Goal: Transaction & Acquisition: Purchase product/service

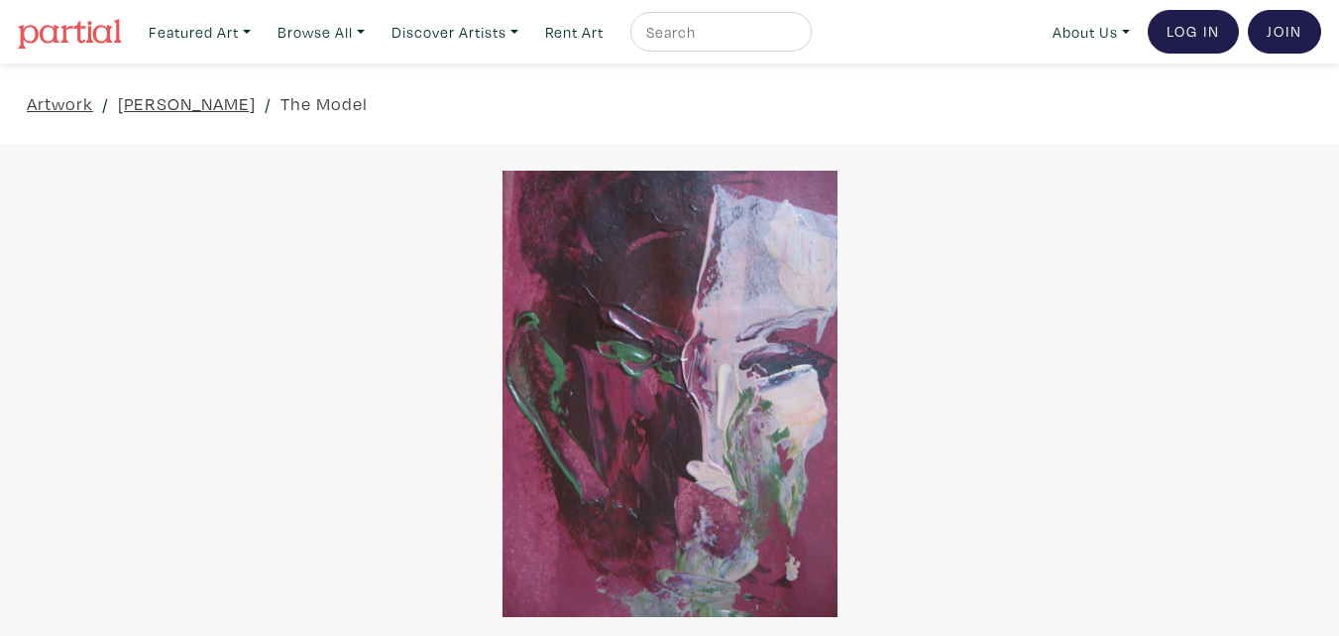
scroll to position [397, 0]
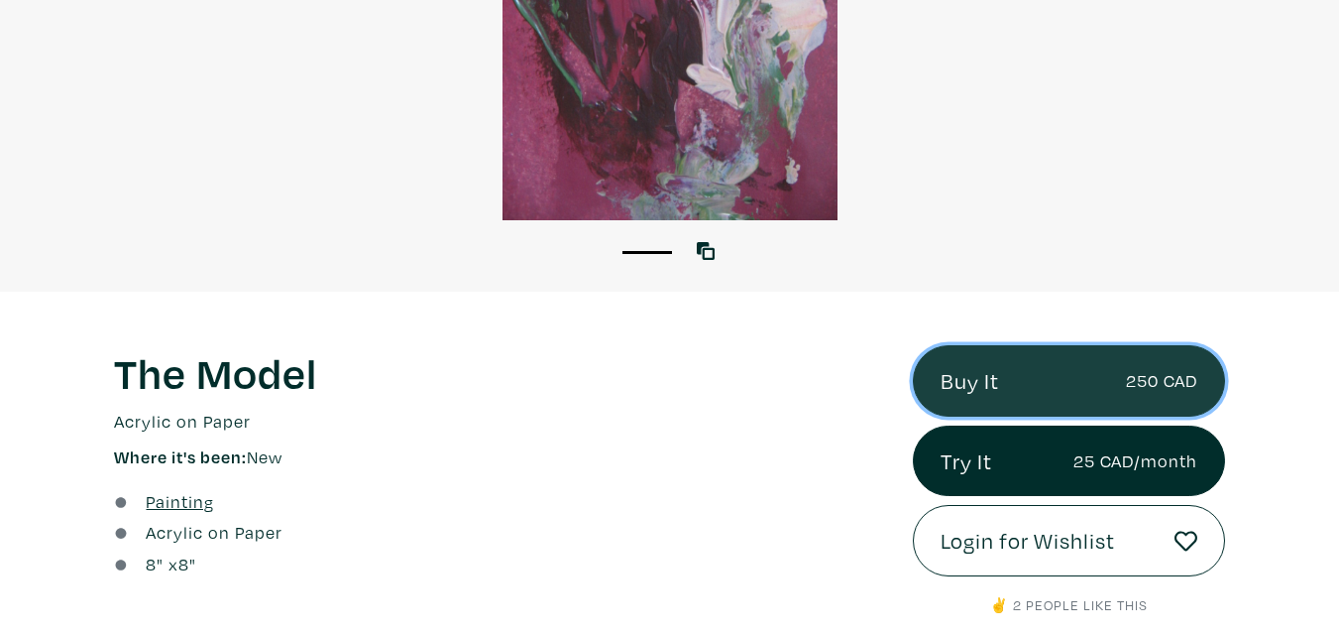
click at [970, 377] on link "Buy It 250 CAD" at bounding box center [1069, 380] width 312 height 71
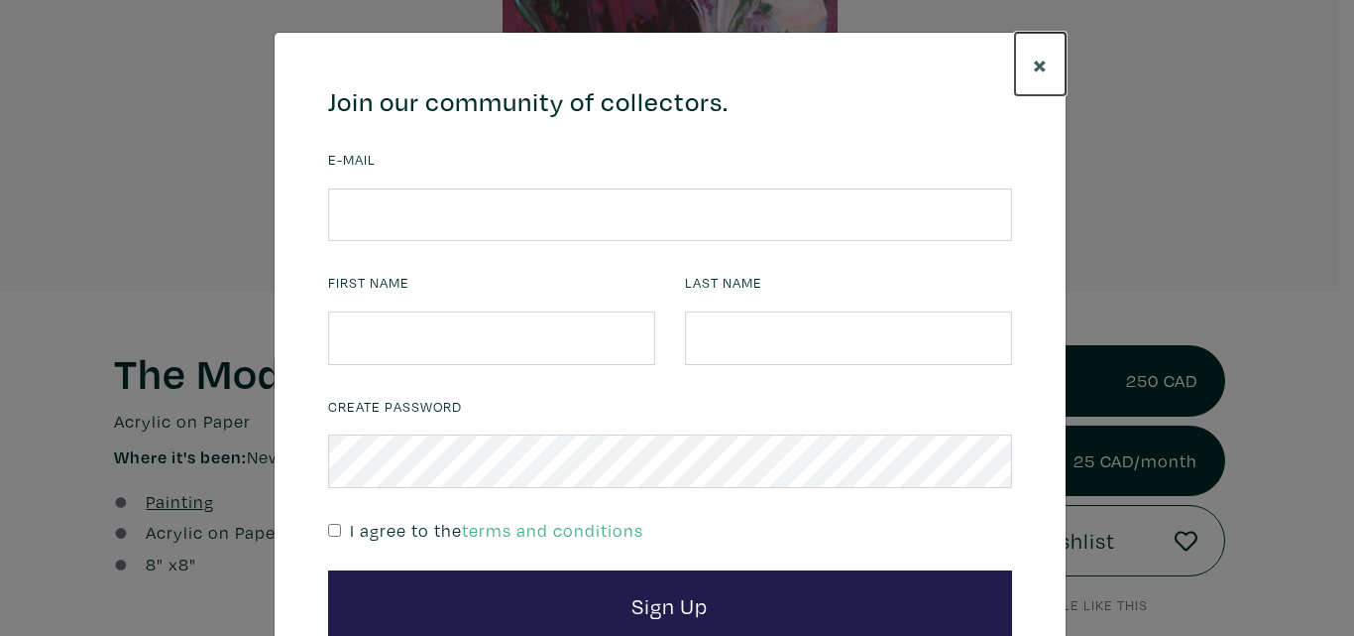
click at [1034, 59] on span "×" at bounding box center [1040, 64] width 15 height 35
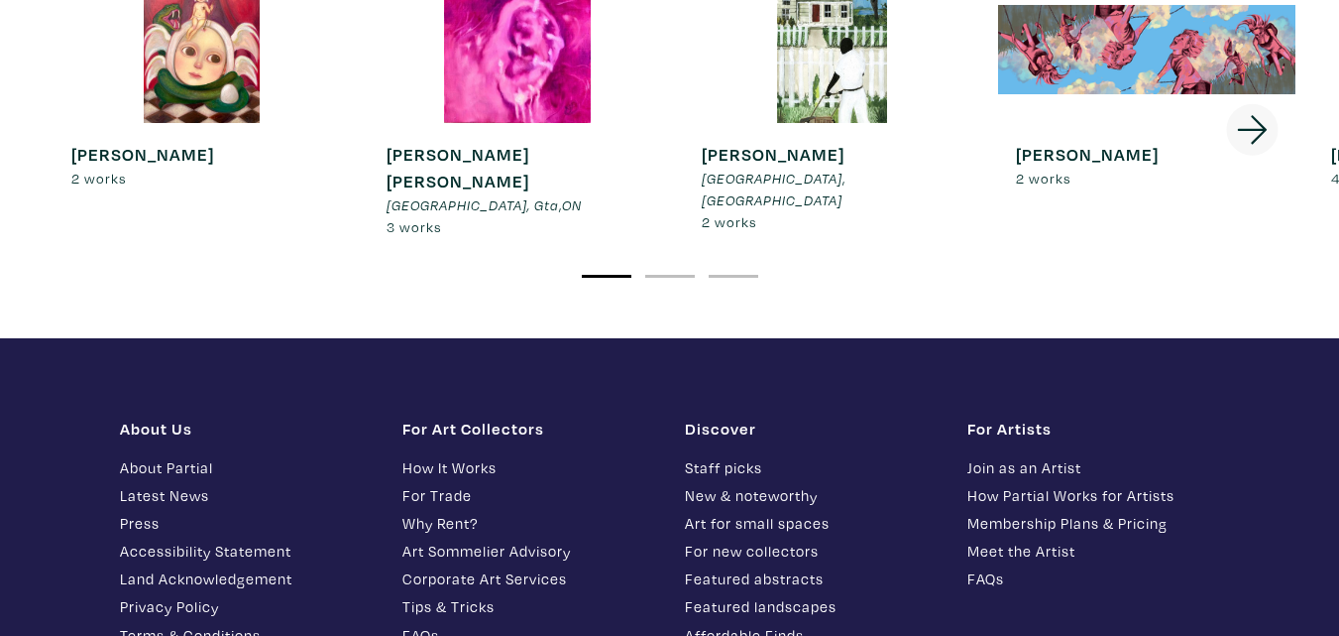
scroll to position [3889, 0]
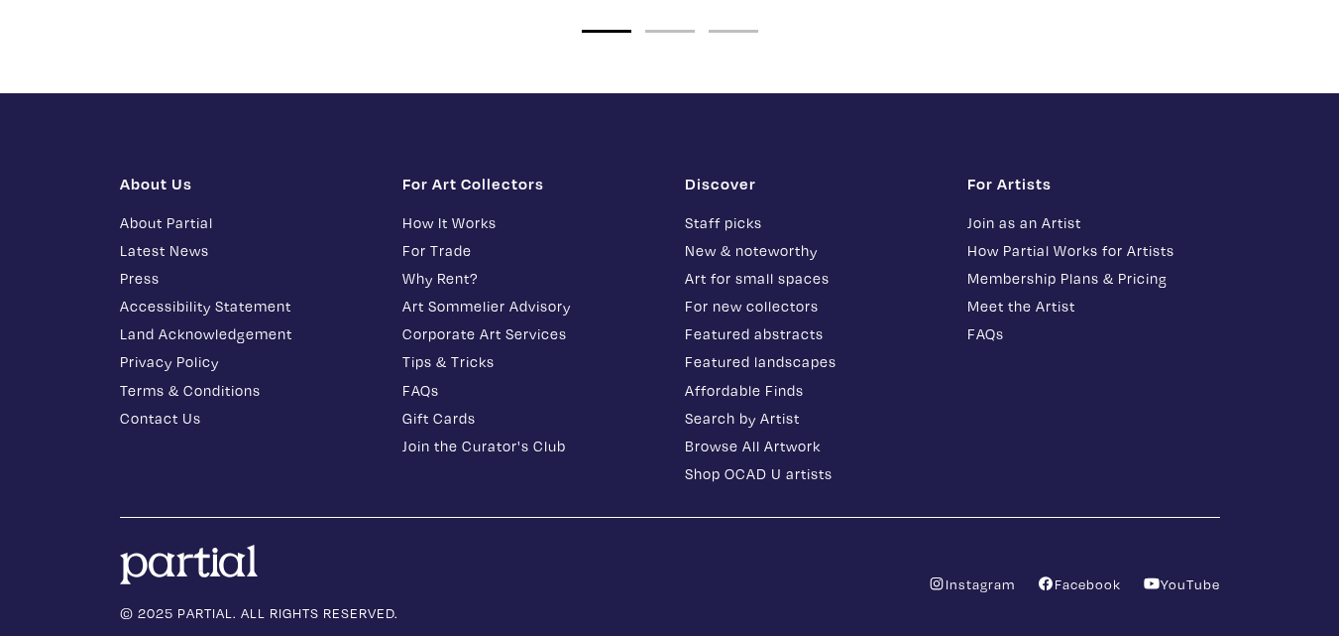
click at [1057, 211] on link "Join as an Artist" at bounding box center [1094, 222] width 253 height 23
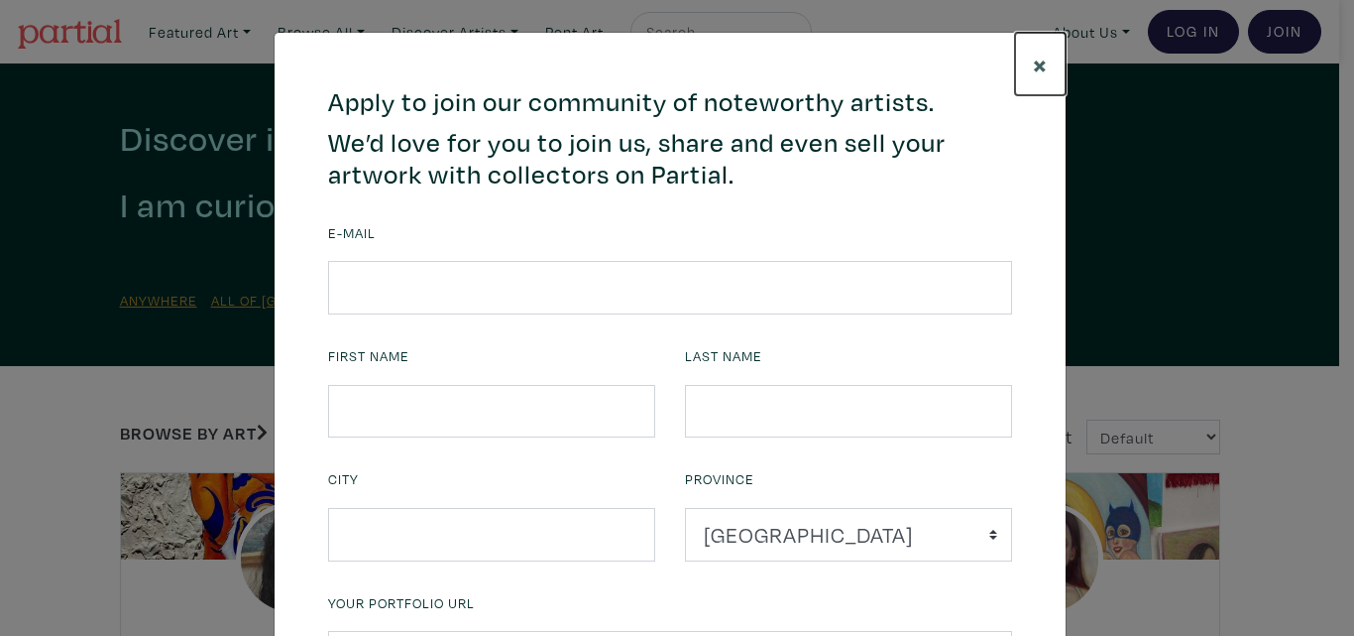
click at [1033, 62] on span "×" at bounding box center [1040, 64] width 15 height 35
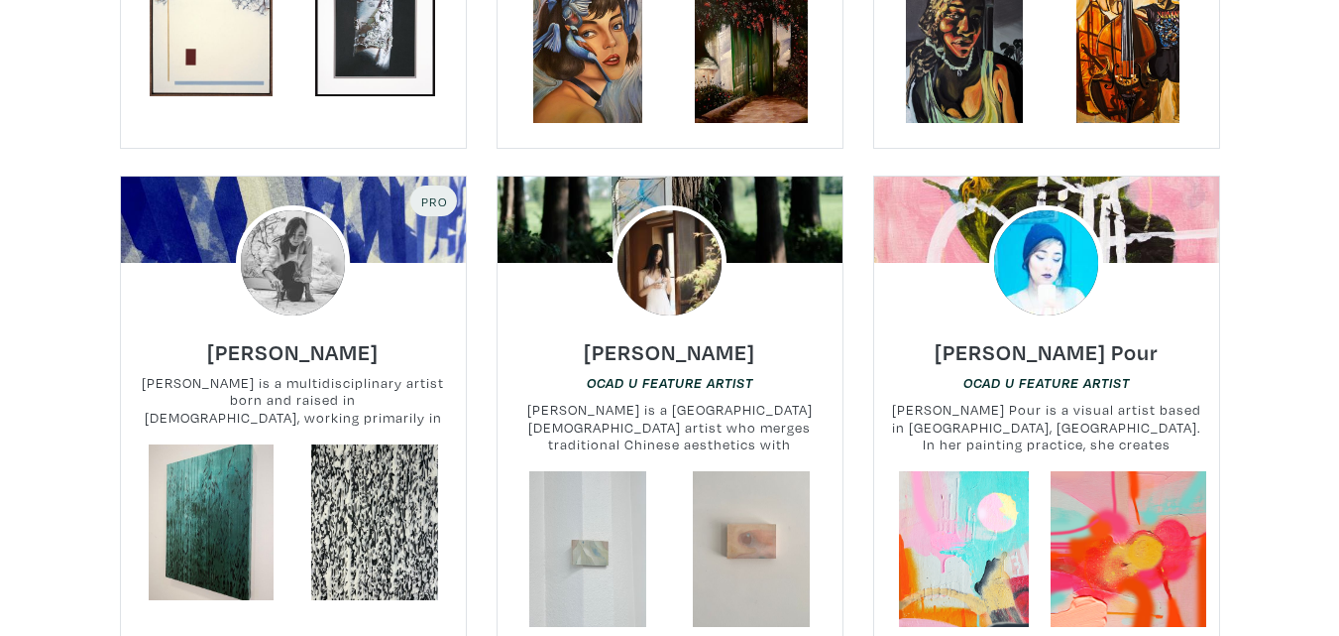
scroll to position [3867, 0]
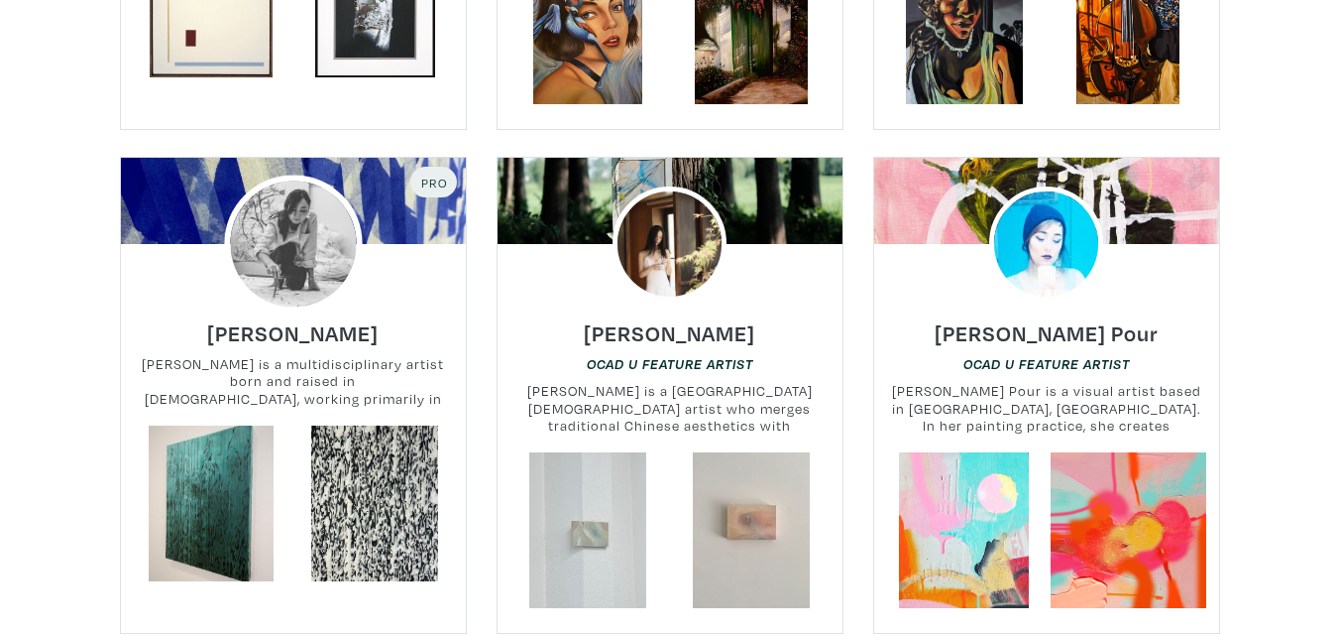
click at [308, 257] on img at bounding box center [293, 243] width 138 height 138
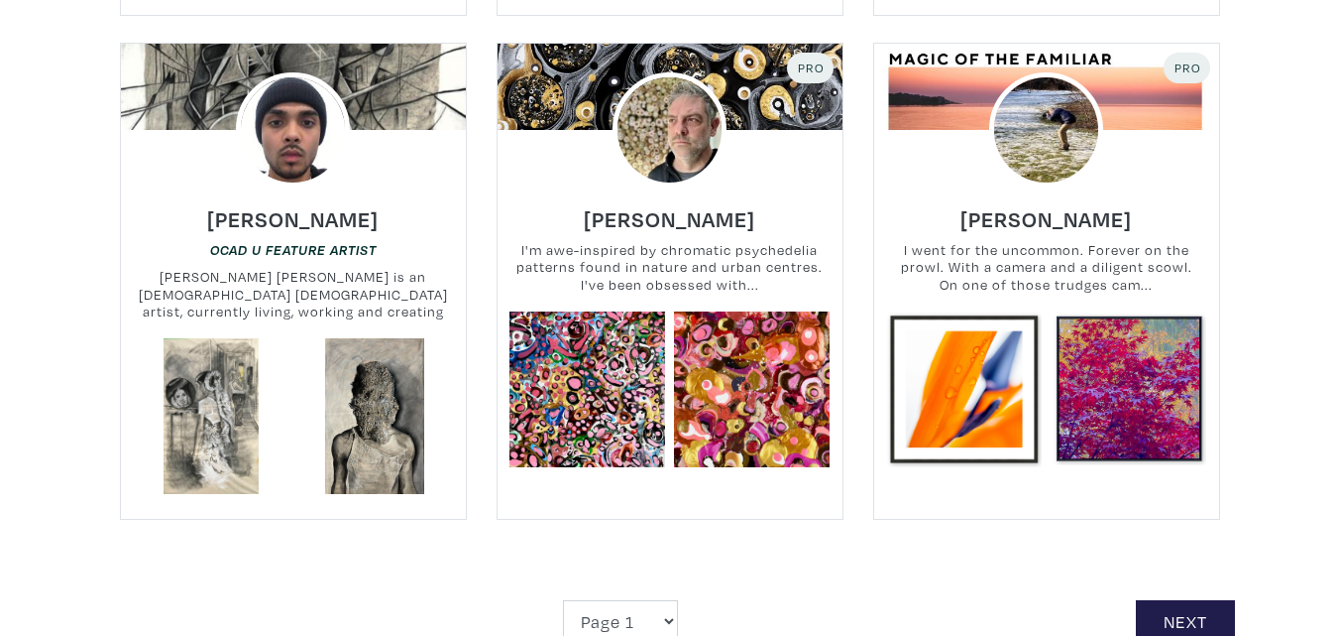
scroll to position [4561, 0]
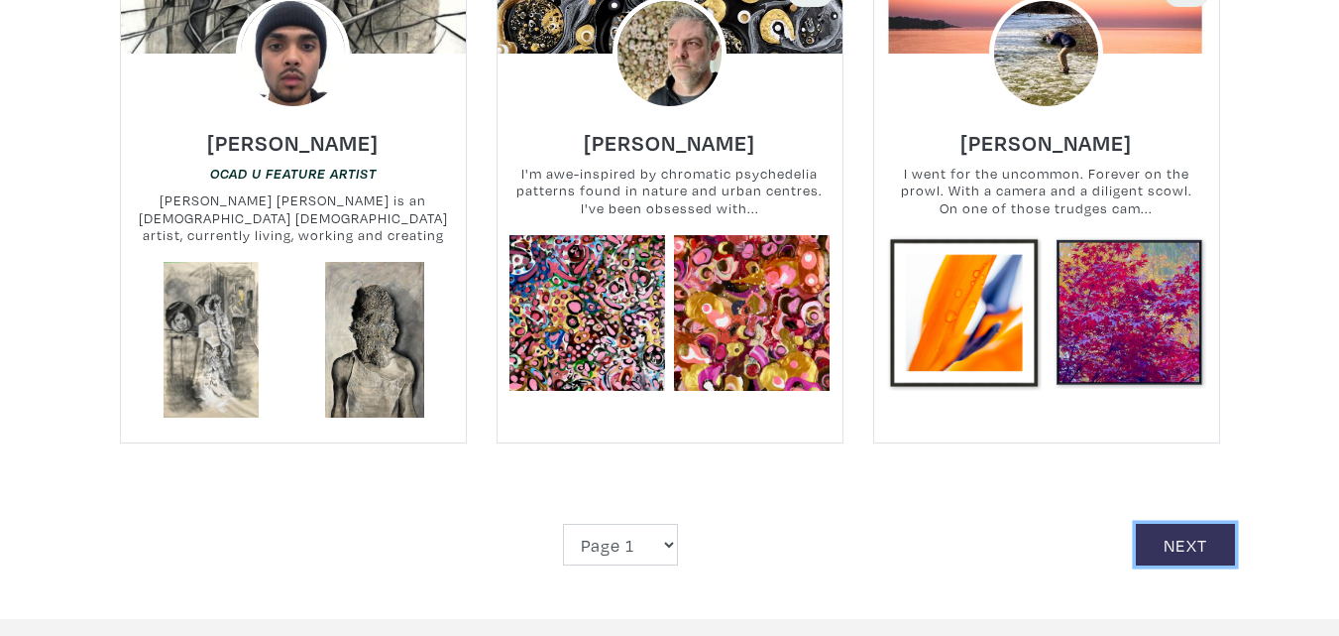
click at [1212, 523] on link "Next" at bounding box center [1185, 544] width 99 height 43
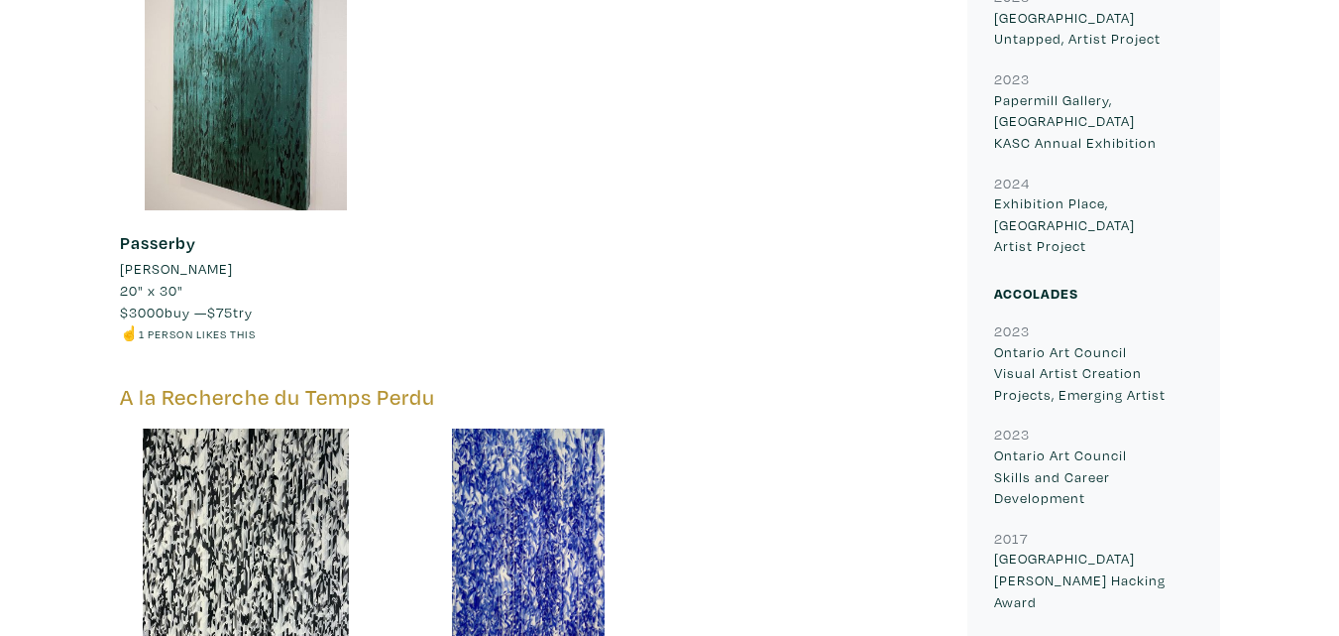
scroll to position [793, 0]
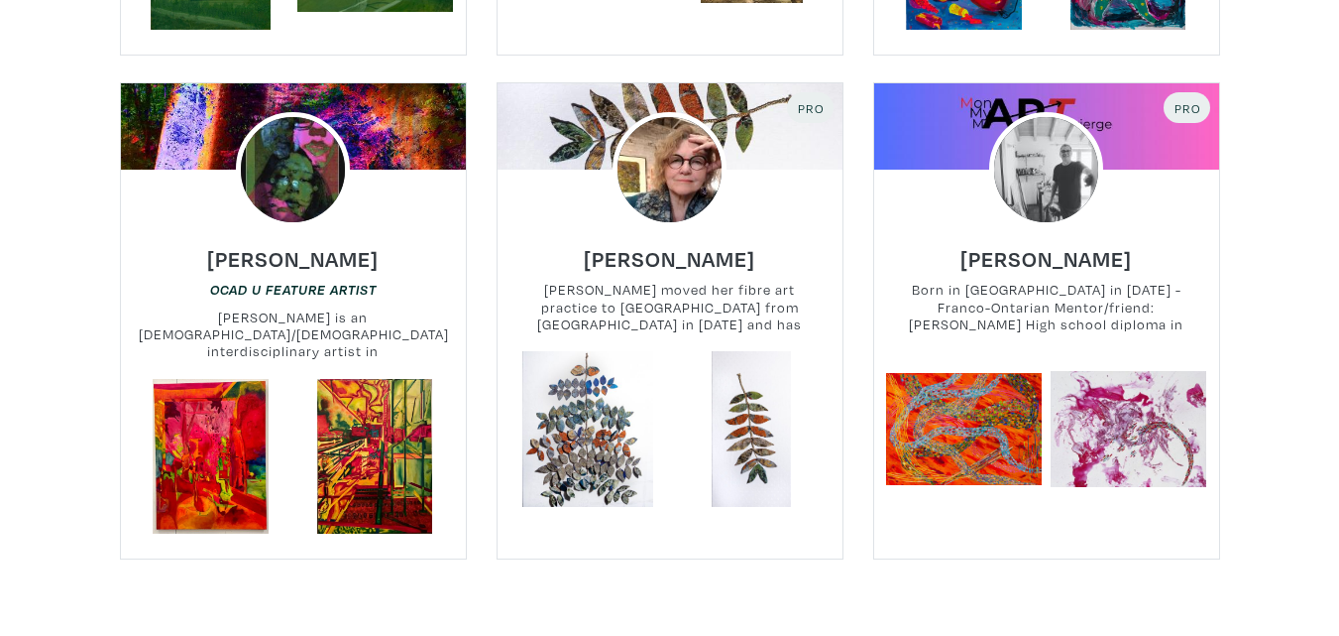
scroll to position [4462, 0]
